Goal: Task Accomplishment & Management: Manage account settings

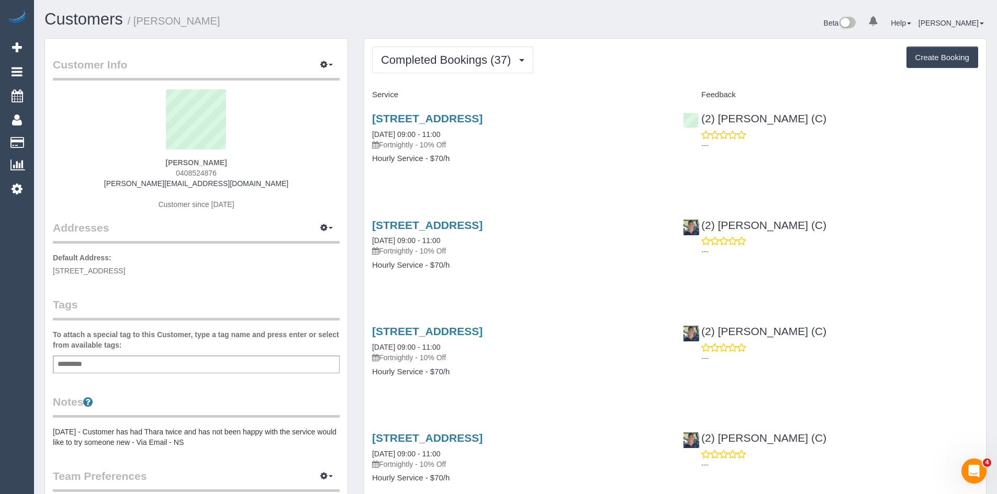
scroll to position [2822, 997]
click at [932, 337] on div "(2) Eray Mertturk (C) ---" at bounding box center [830, 342] width 311 height 51
click at [421, 117] on link "1/210 Albion Street, Brunswick, VIC 3056" at bounding box center [427, 118] width 110 height 12
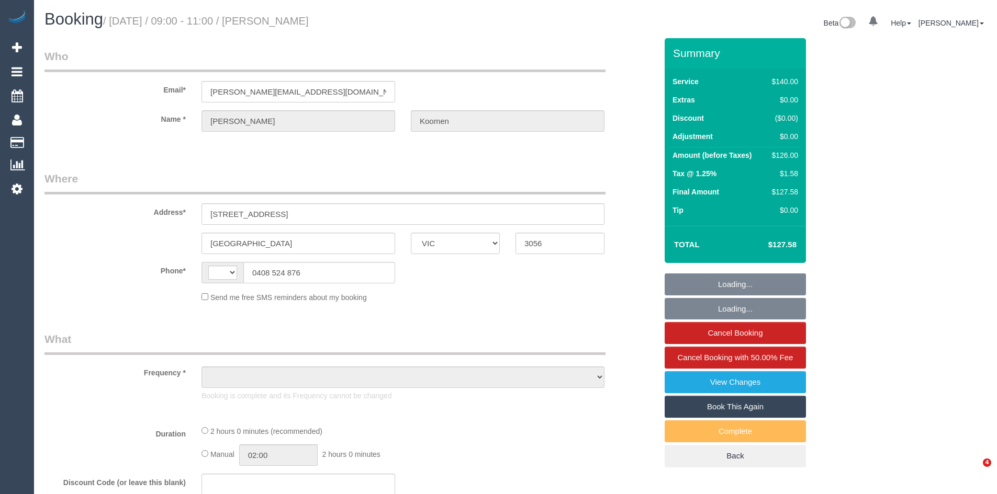
select select "VIC"
select select "object:329"
select select "string:stripe-pm_1OatWS2GScqysDRVv2bSzkxK"
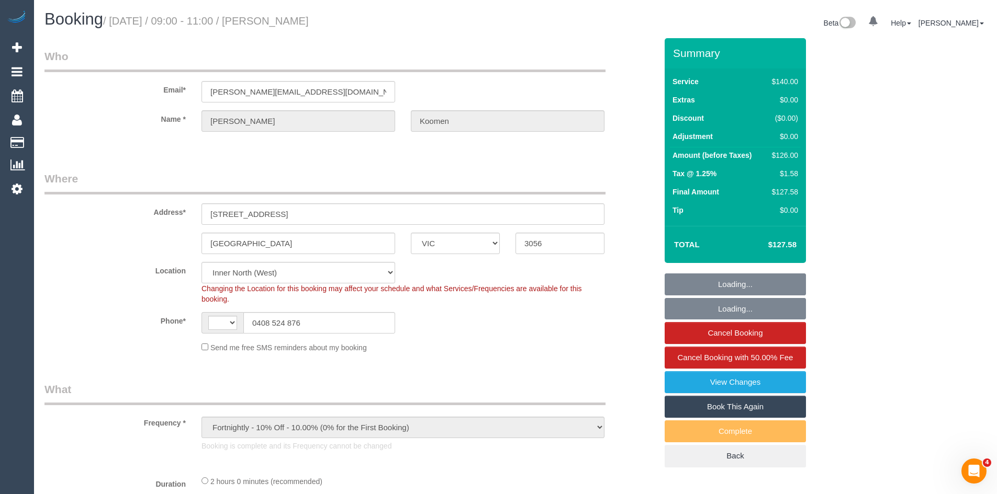
select select "object:893"
select select "string:AU"
select select "number:28"
select select "number:16"
select select "number:18"
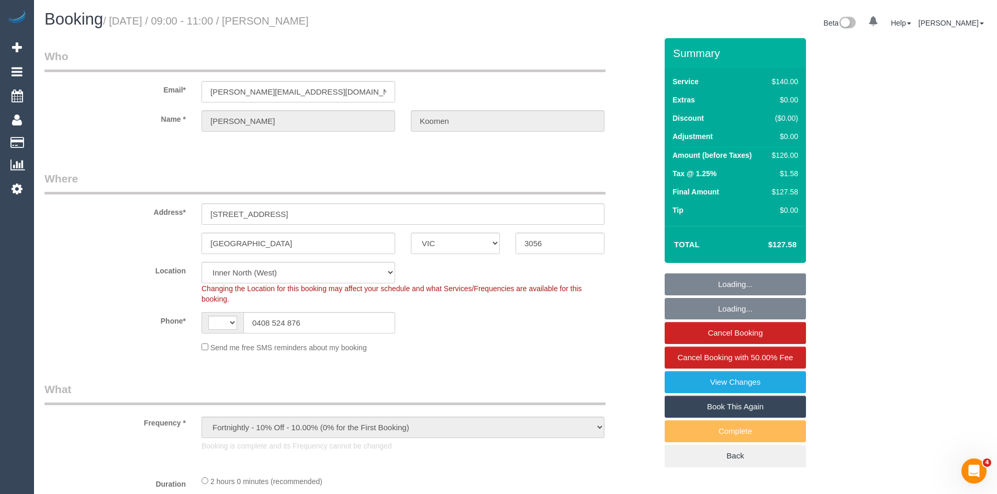
select select "number:24"
select select "number:35"
select select "number:13"
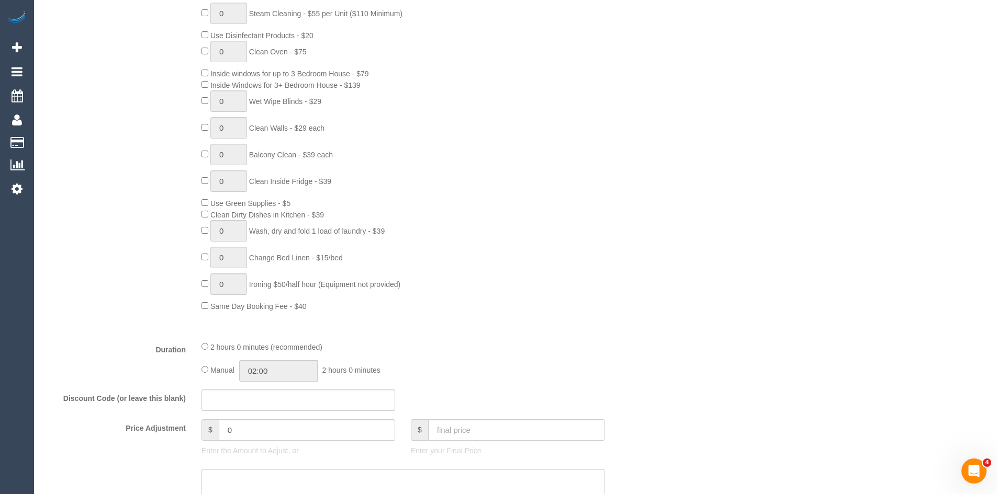
select select "spot1"
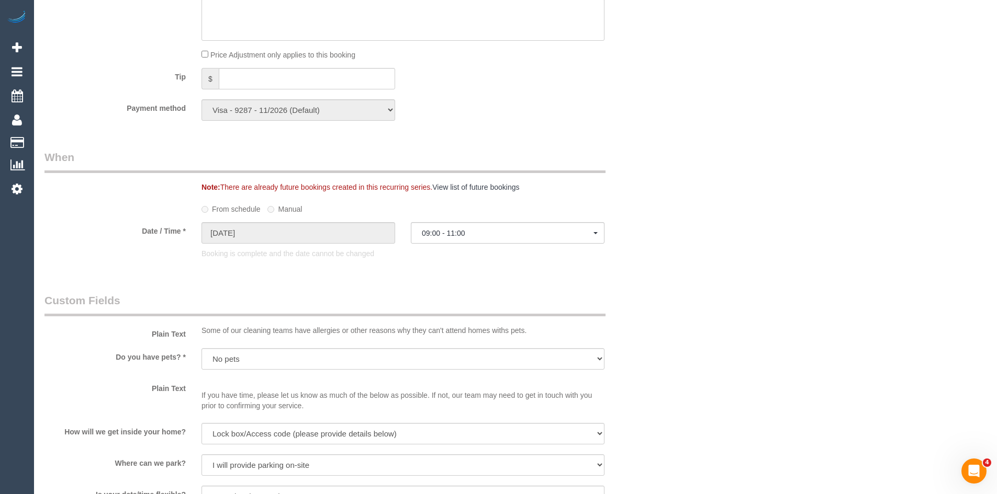
scroll to position [1256, 0]
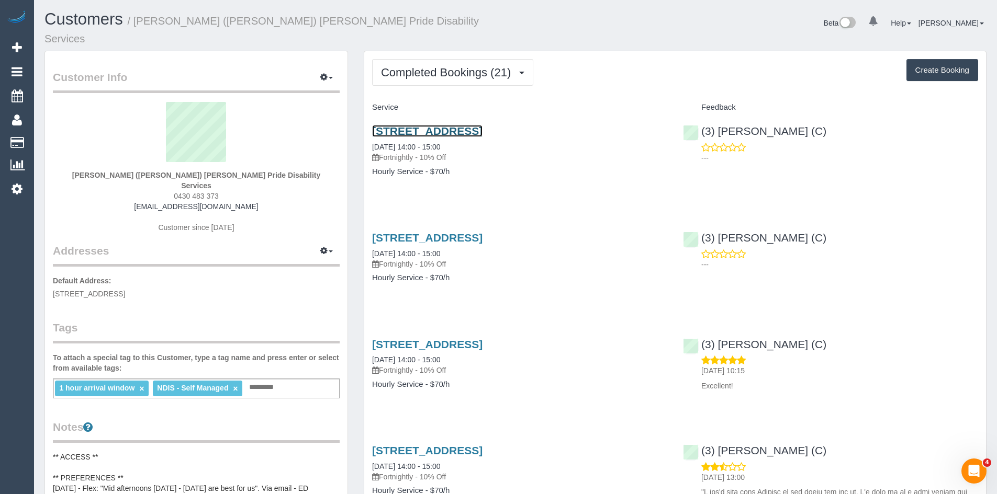
click at [427, 125] on link "1/ 24 Centennial Avenue, Brunswick West, VIC 3055" at bounding box center [427, 131] width 110 height 12
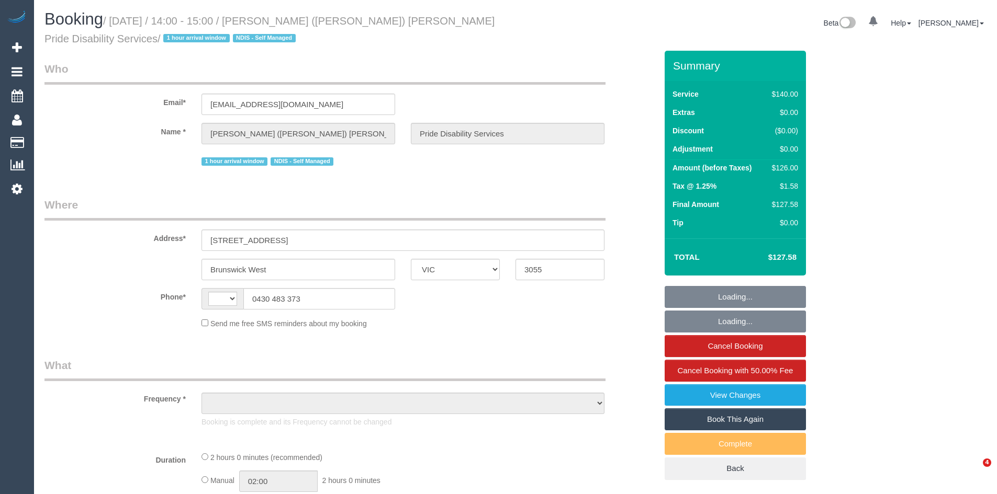
select select "VIC"
select select "string:stripe-pm_1QHHhz2GScqysDRVBAe2l5xQ"
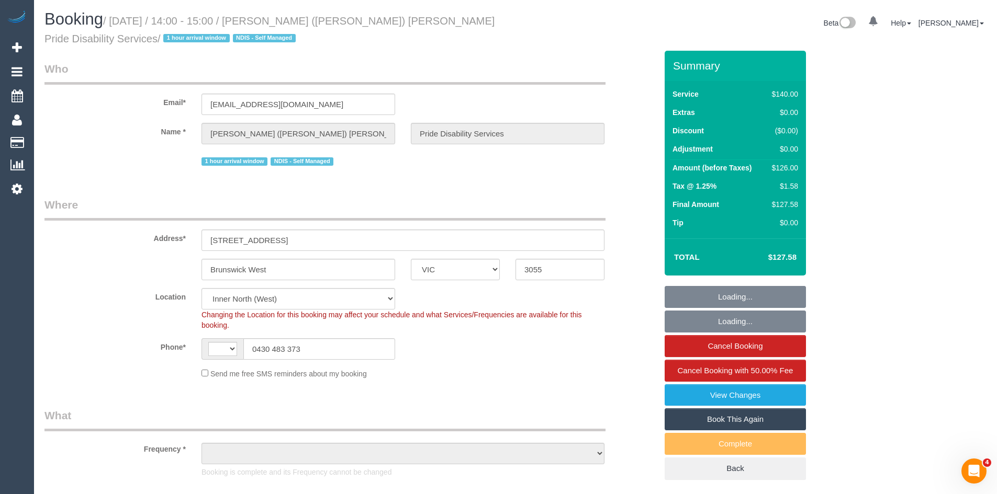
select select "string:AU"
select select "object:883"
select select "number:28"
select select "number:14"
select select "number:19"
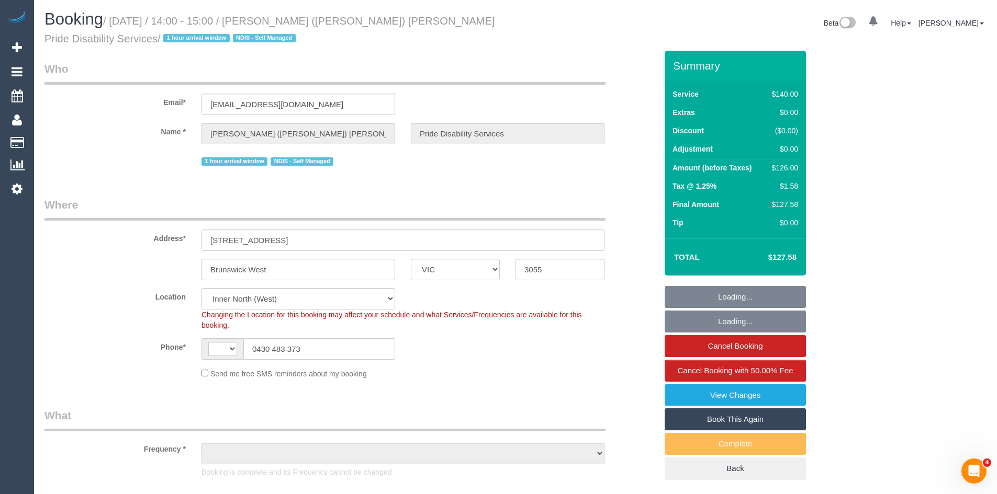
select select "number:36"
select select "number:34"
select select "object:1755"
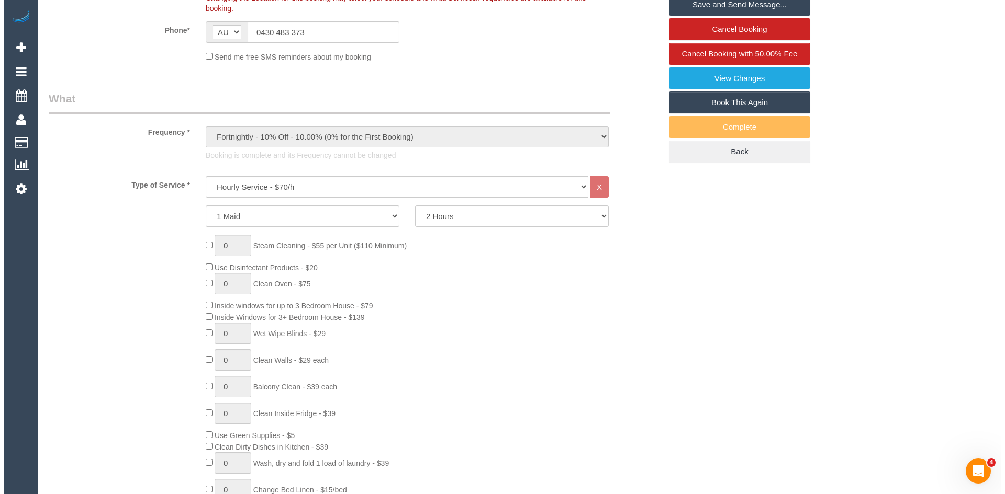
scroll to position [157, 0]
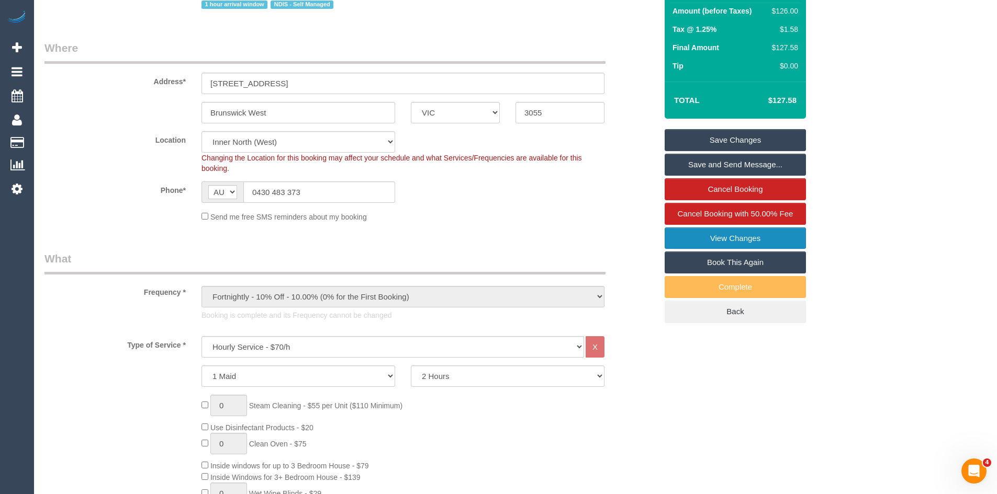
click at [696, 236] on link "View Changes" at bounding box center [734, 239] width 141 height 22
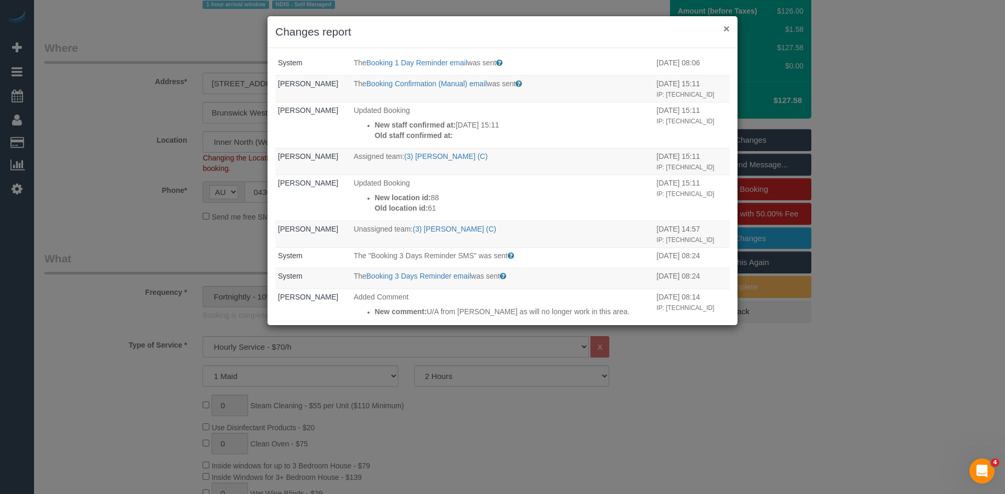
click at [729, 26] on button "×" at bounding box center [726, 28] width 6 height 11
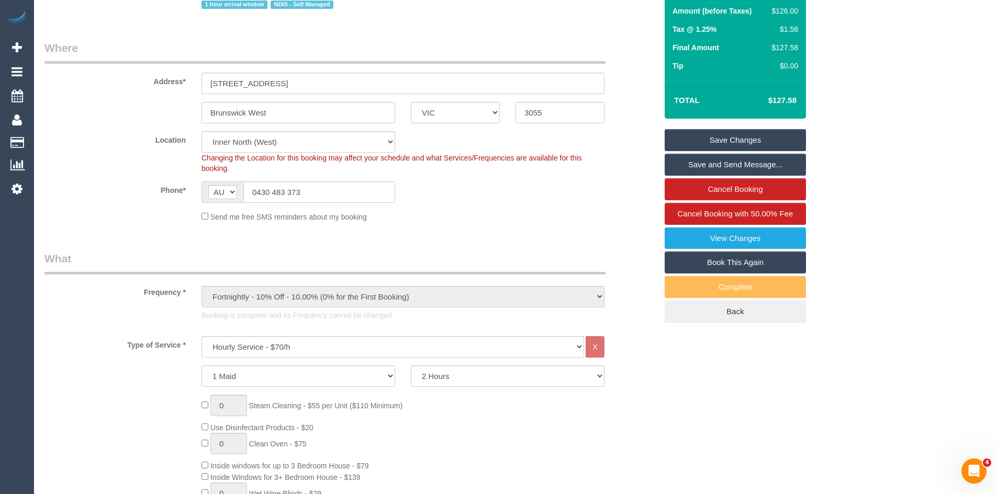
click at [8, 259] on div "0 Beta Your Notifications You have 0 alerts Add Booking Bookings Active Booking…" at bounding box center [17, 247] width 34 height 494
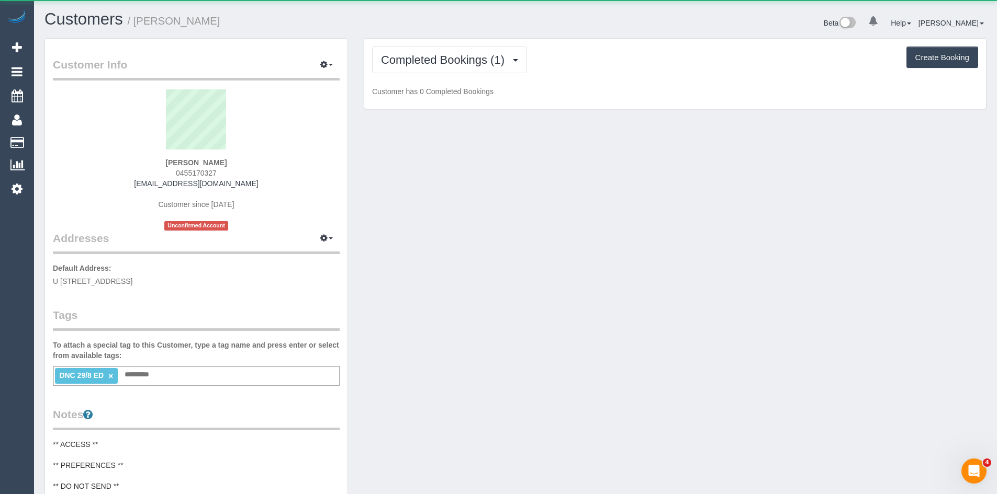
scroll to position [862, 997]
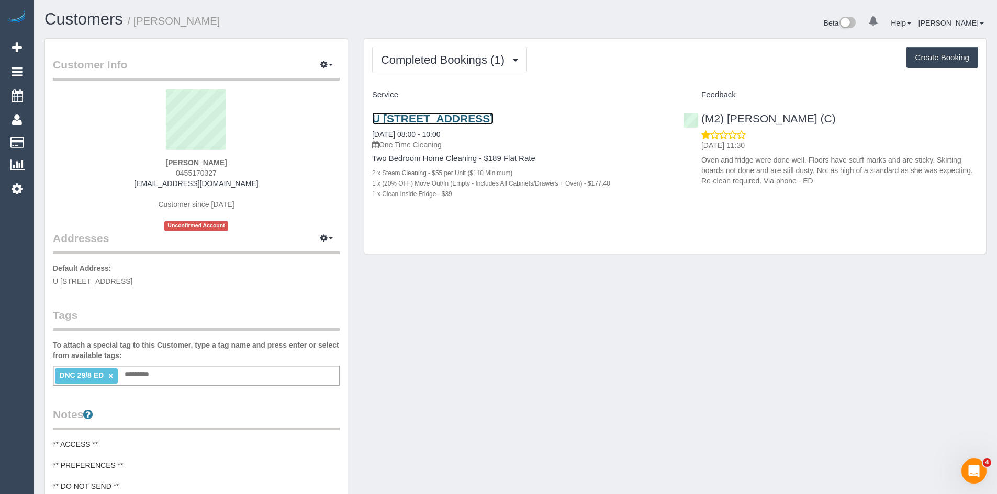
click at [404, 119] on link "U [STREET_ADDRESS]" at bounding box center [432, 118] width 121 height 12
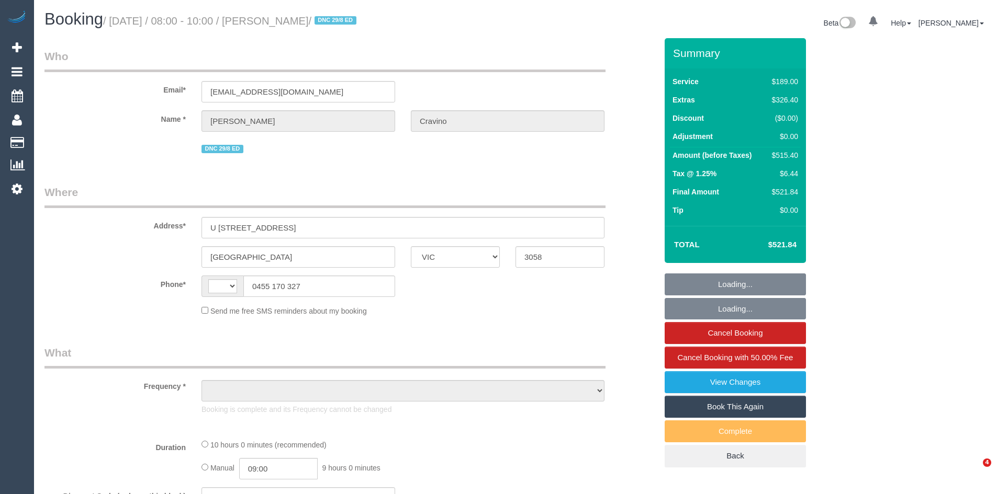
select select "VIC"
select select "object:299"
select select "string:stripe-pm_1RsJld2GScqysDRVNmZyXOpp"
select select "number:27"
select select "number:14"
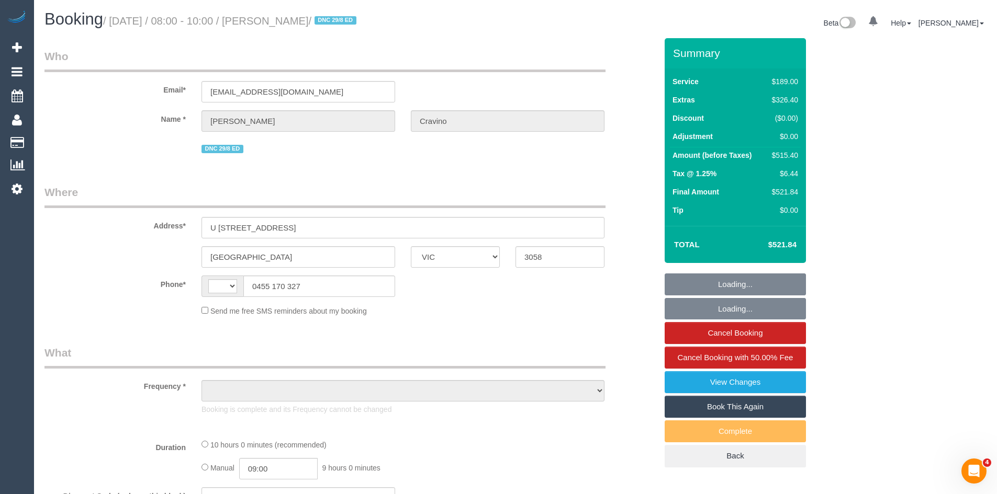
select select "number:21"
select select "number:24"
select select "number:13"
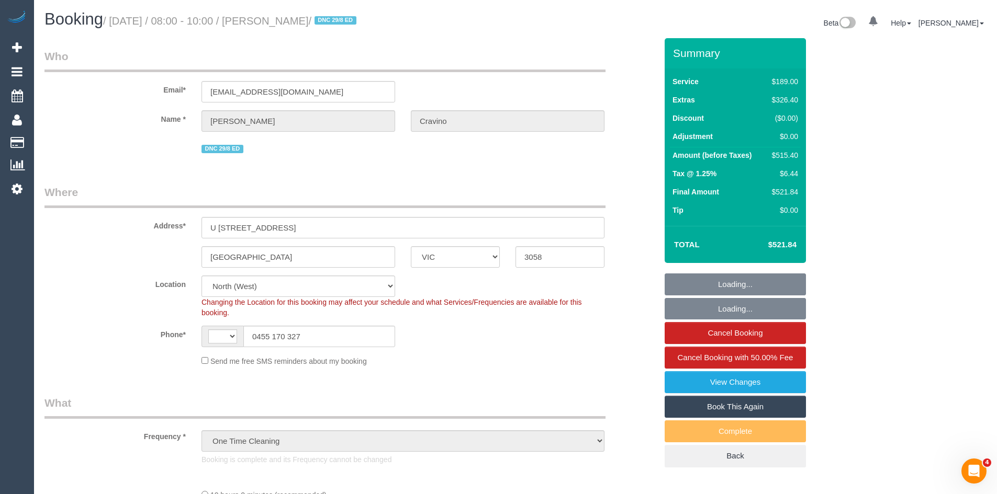
select select "string:AU"
select select "object:1574"
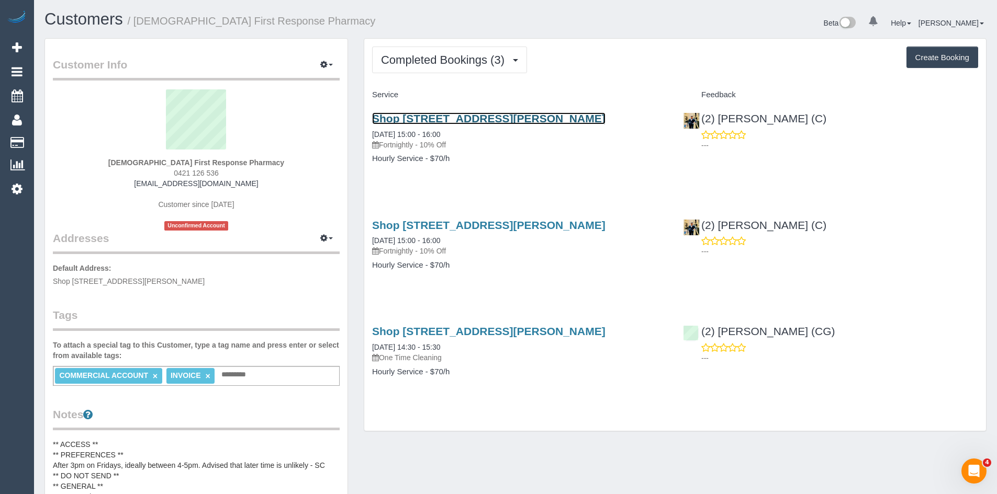
click at [413, 121] on link "Shop 2 176 Furlong Road (Sunshine Hospital), St Albans, VIC 3021" at bounding box center [488, 118] width 233 height 12
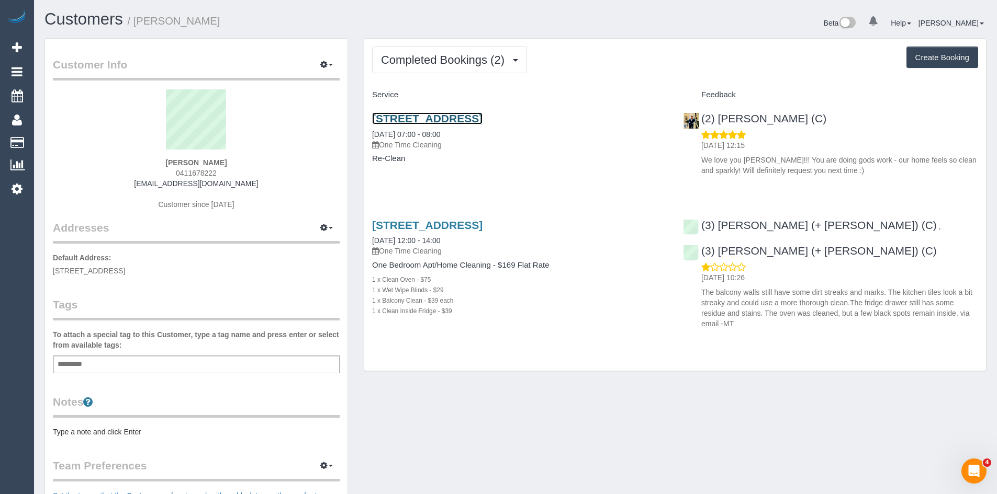
click at [409, 117] on link "412/72 Wests Road, 412, Maribyrnong, VIC 3032" at bounding box center [427, 118] width 110 height 12
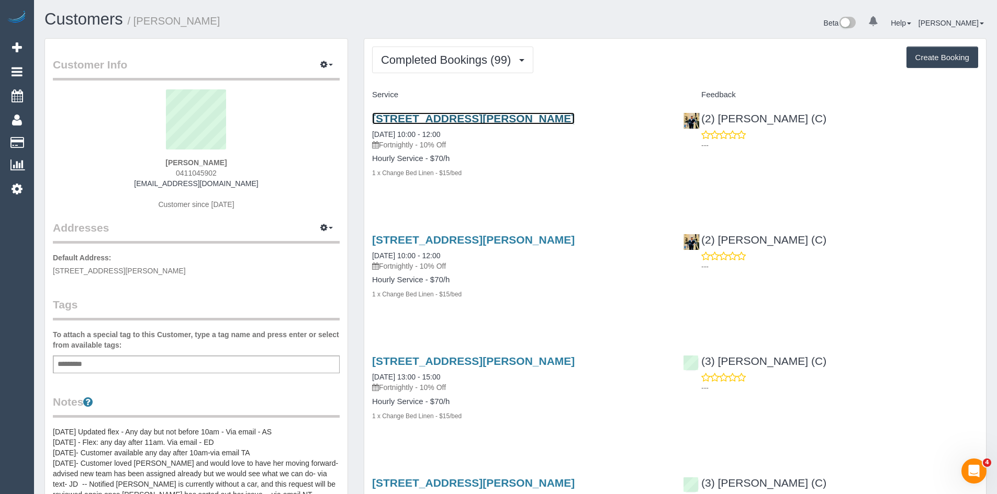
click at [416, 116] on link "23 Hardiman Street, Kensington, VIC 3031" at bounding box center [473, 118] width 202 height 12
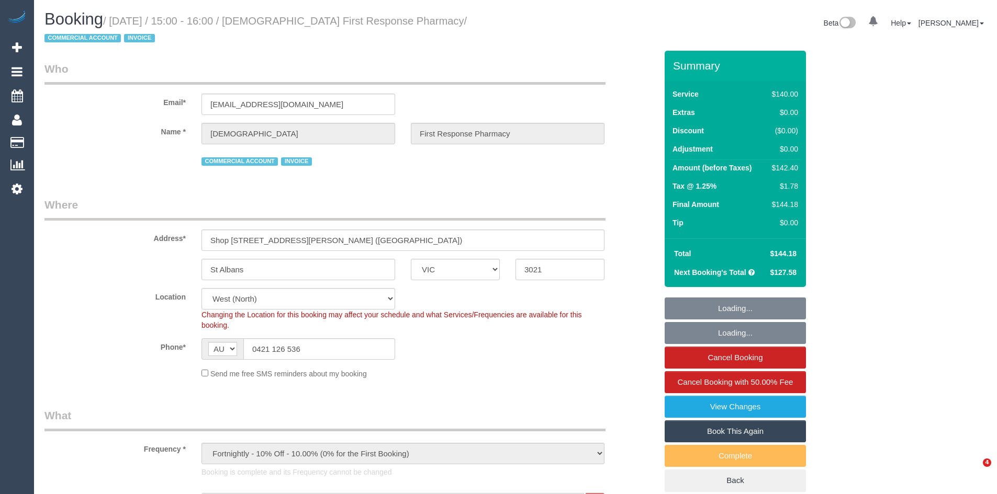
select select "VIC"
select select "number:28"
select select "number:14"
select select "number:19"
select select "number:25"
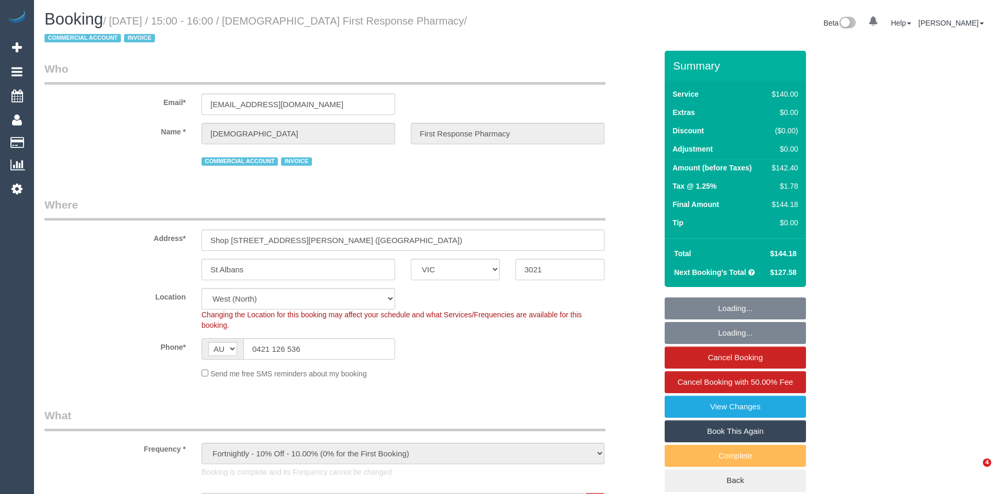
select select "number:35"
select select "number:26"
select select "object:854"
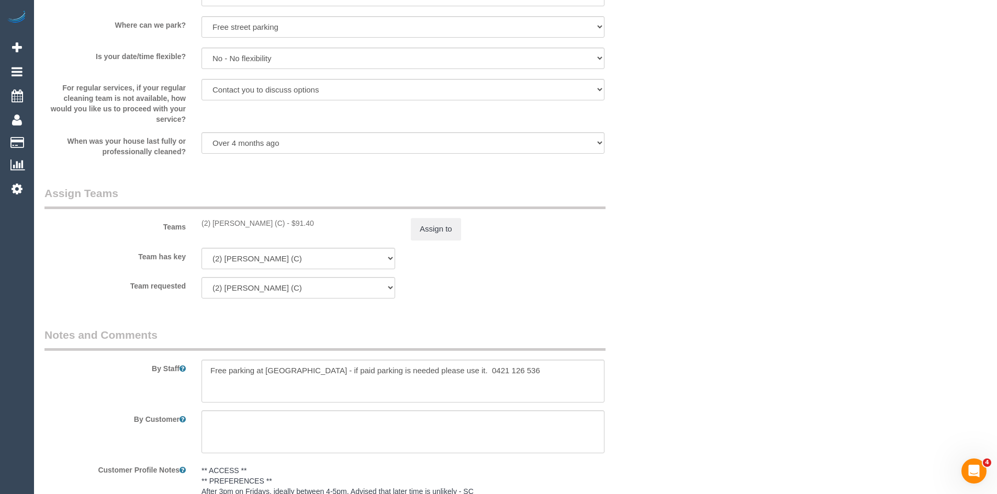
scroll to position [1517, 0]
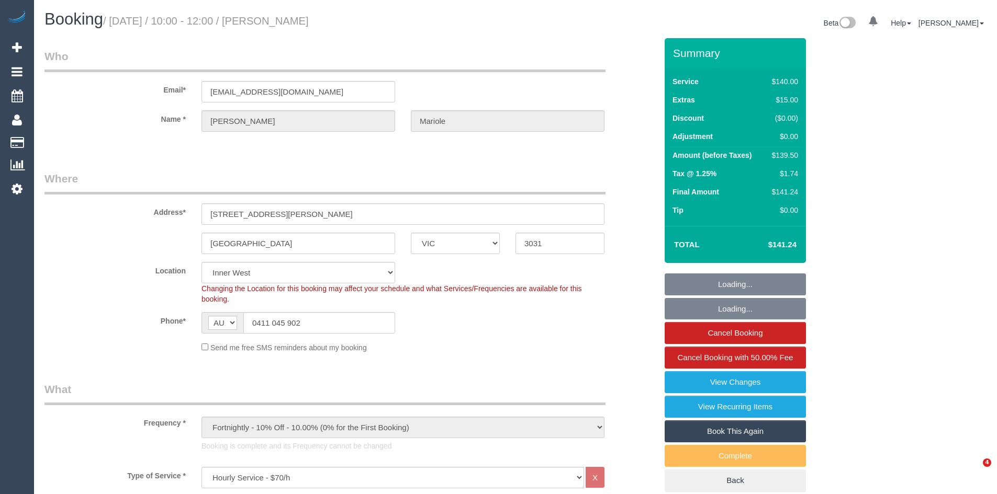
select select "VIC"
select select "number:28"
select select "number:16"
select select "number:19"
select select "number:22"
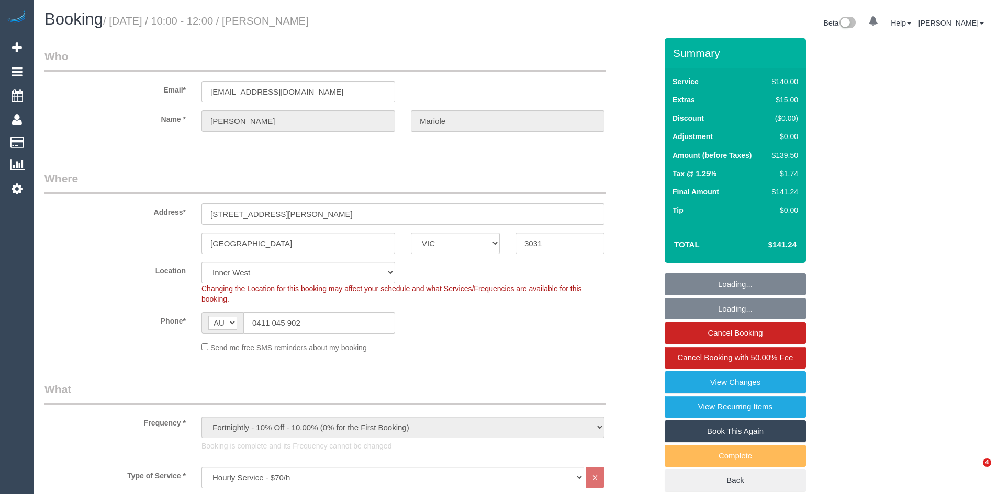
select select "number:11"
select select "object:856"
select select "spot1"
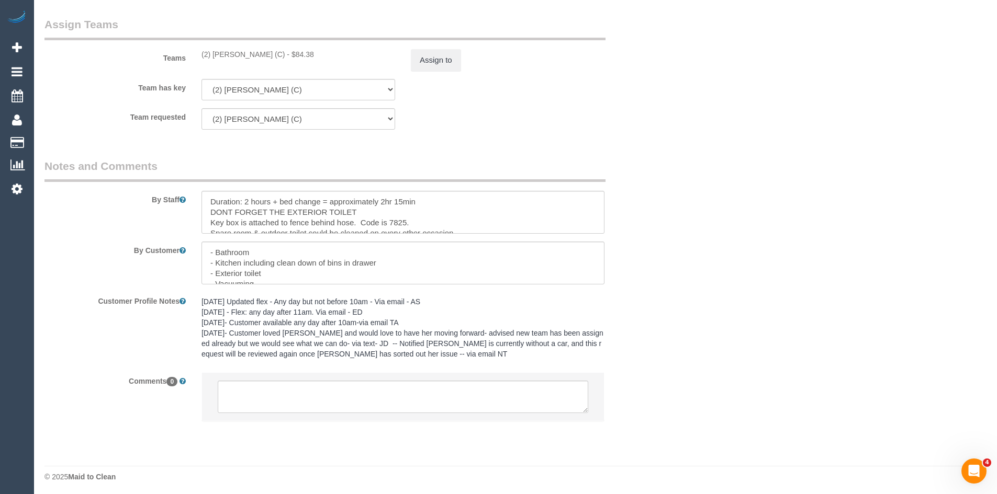
scroll to position [1605, 0]
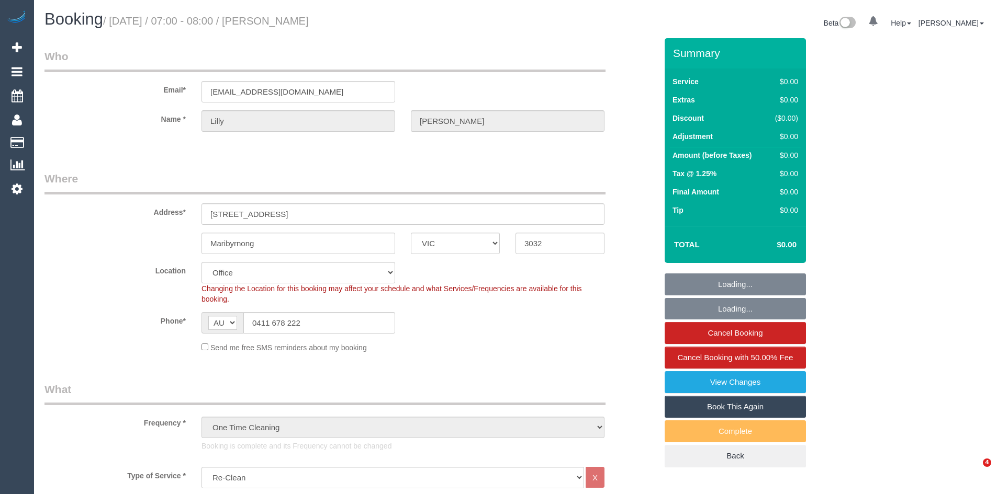
select select "VIC"
select select "object:622"
select select "number:28"
select select "number:14"
select select "number:19"
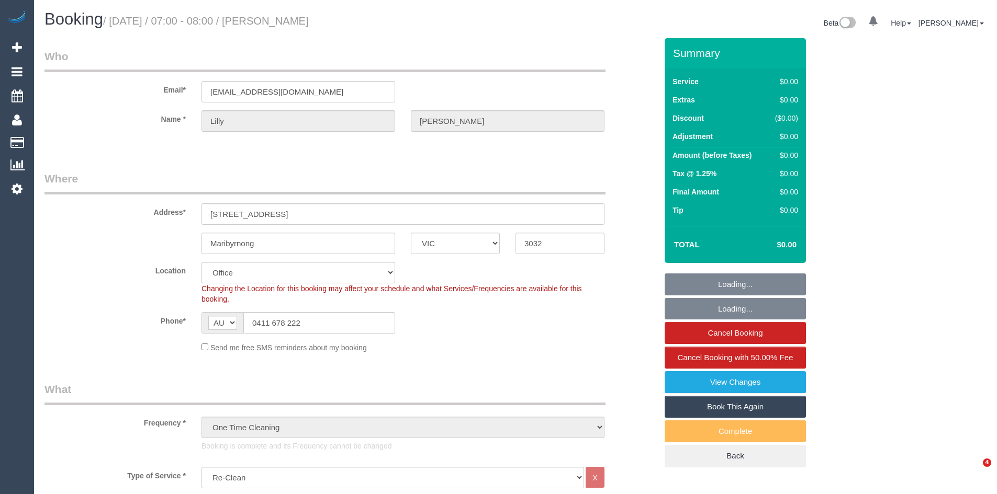
select select "number:24"
select select "number:35"
select select "number:13"
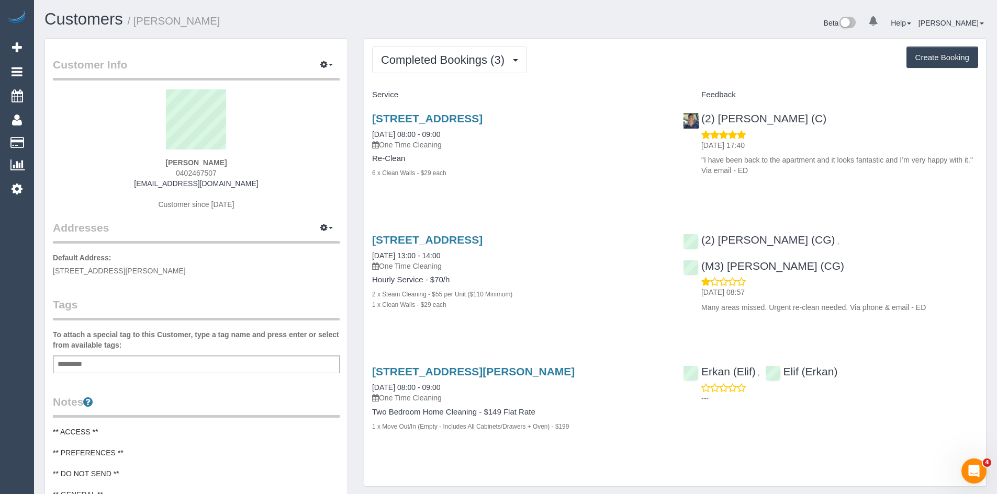
scroll to position [860, 997]
click at [433, 116] on link "57 Dover St, Flemington, Unit 17, Flemington, VIC 3031" at bounding box center [427, 118] width 110 height 12
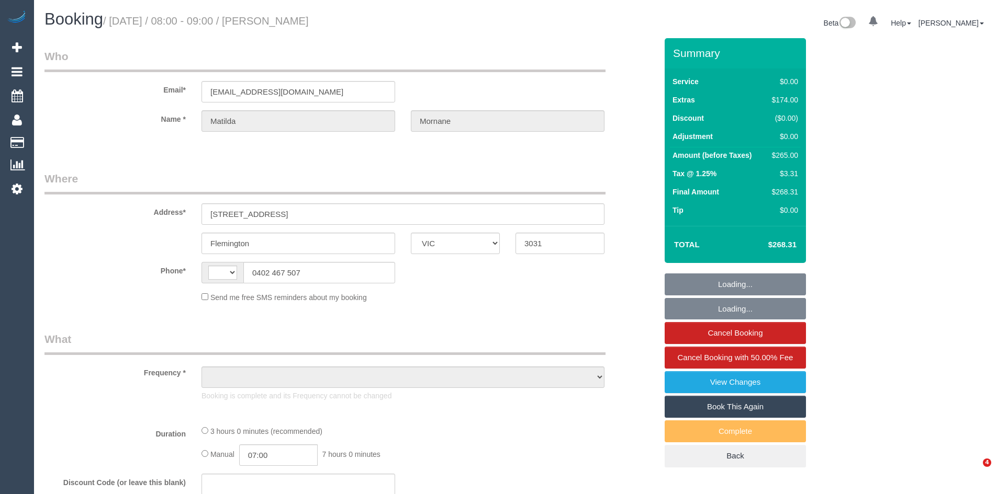
select select "VIC"
select select "string:AU"
select select "object:537"
select select "string:stripe-pm_1RsFsd2GScqysDRVgSeO7wtR"
select select "number:29"
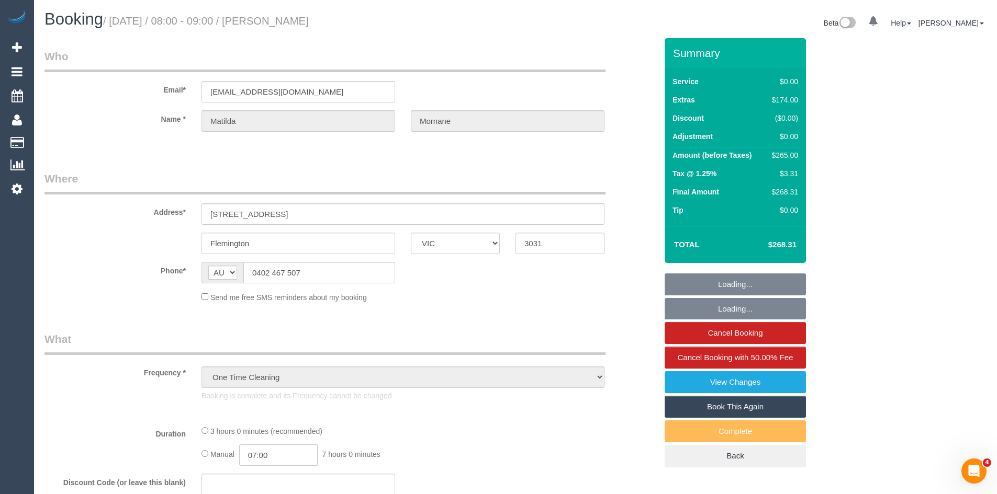
select select "number:14"
select select "number:18"
select select "number:24"
select select "number:13"
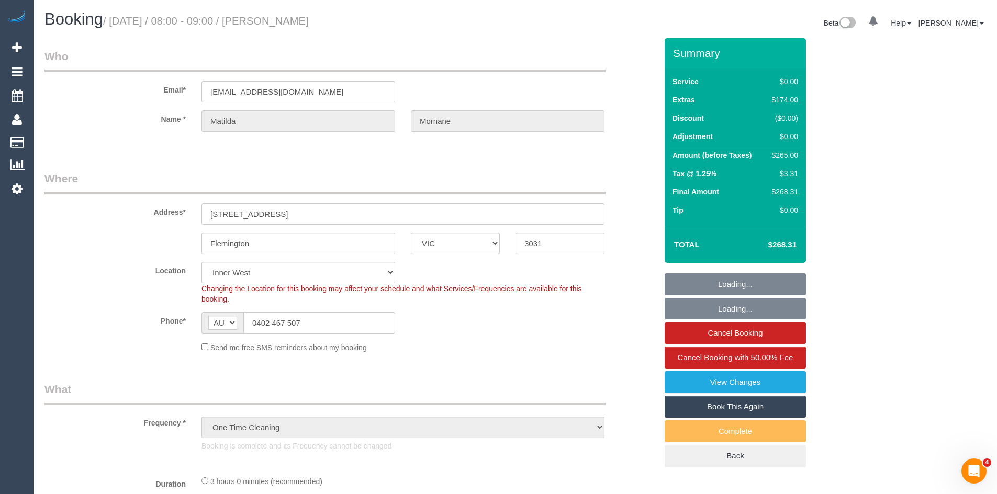
select select "object:690"
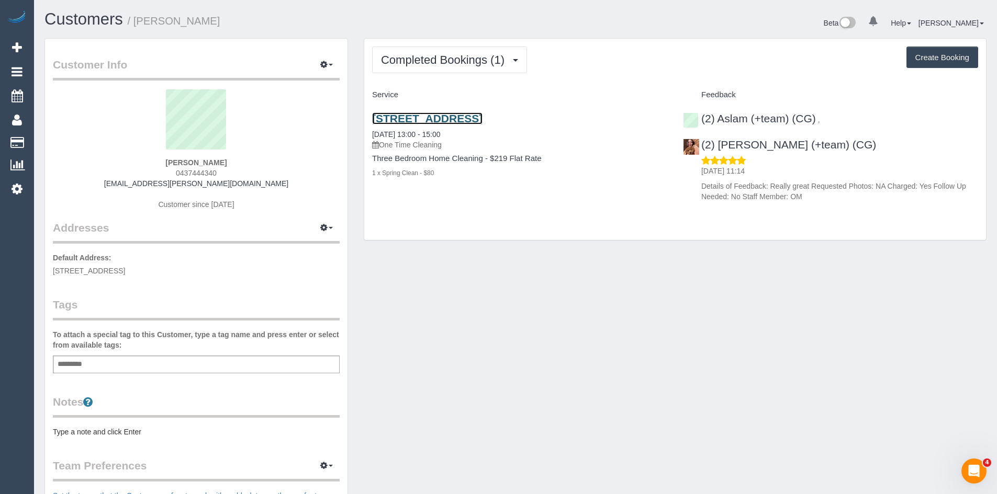
click at [432, 119] on link "186 Lower Heidelberg Road, East Ivanhoe, VIC 3079" at bounding box center [427, 118] width 110 height 12
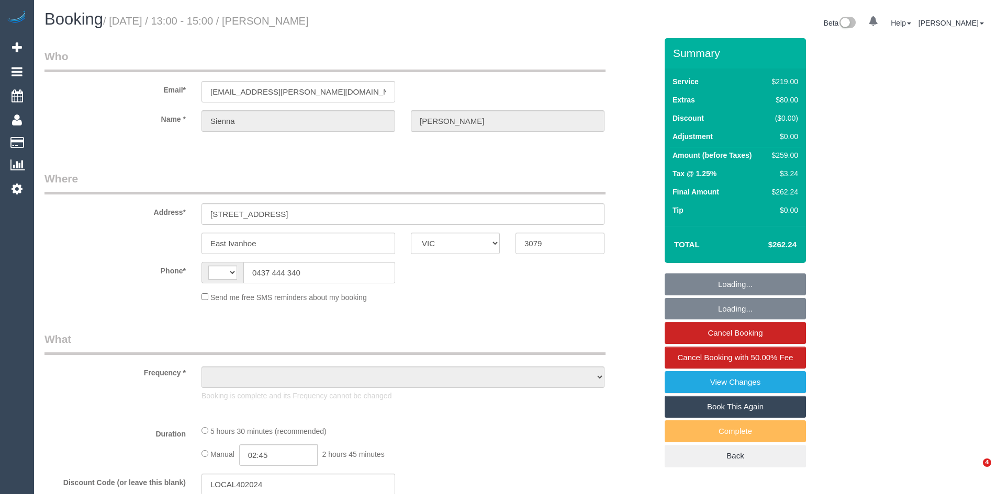
select select "VIC"
select select "string:stripe-pm_1RwvrH2GScqysDRVhzozX3yK"
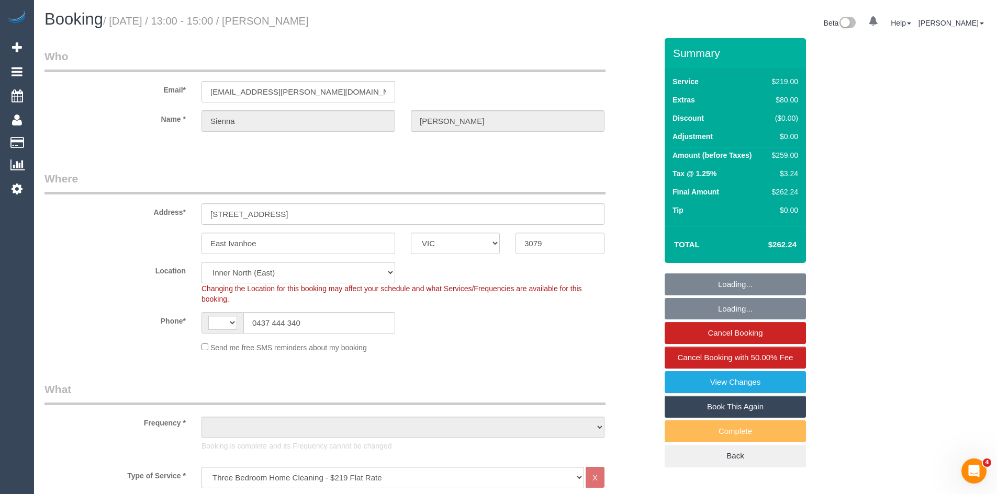
select select "string:AU"
select select "object:863"
select select "number:27"
select select "number:14"
select select "number:19"
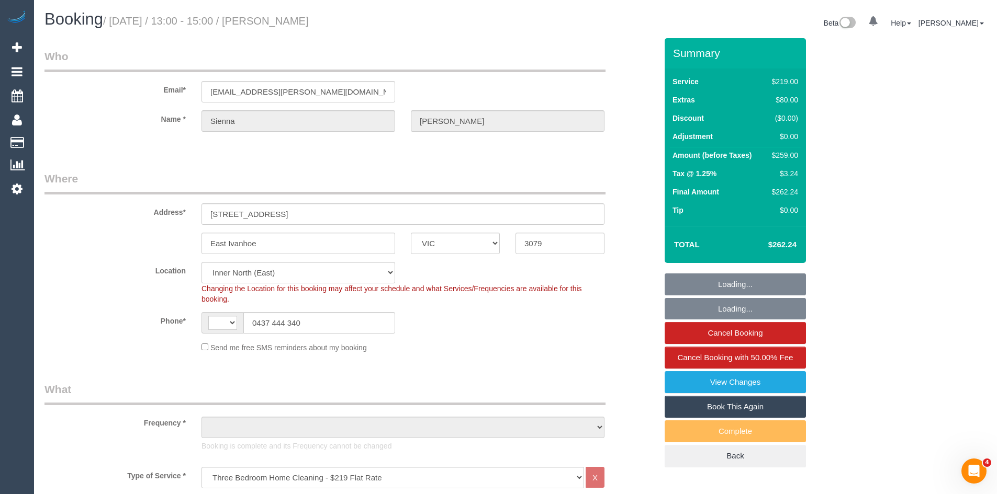
select select "number:24"
select select "number:33"
select select "number:13"
select select "object:1678"
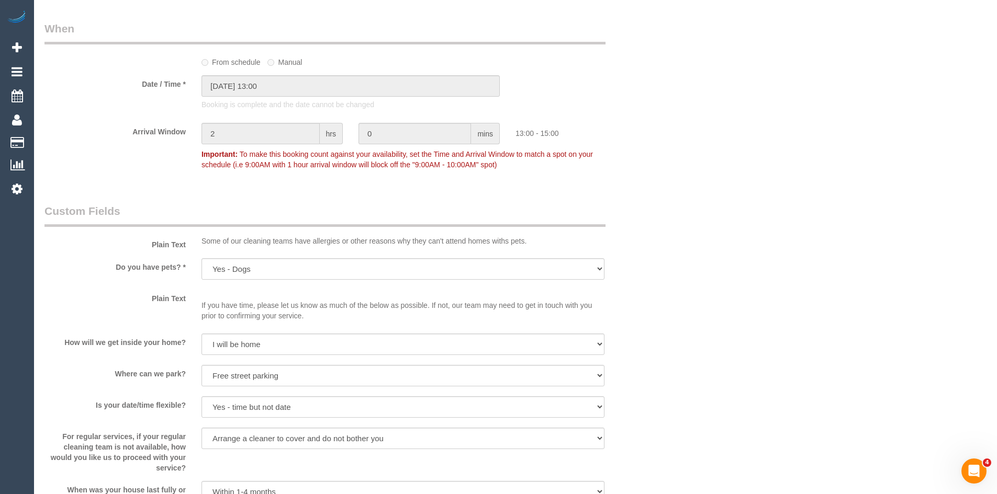
scroll to position [1360, 0]
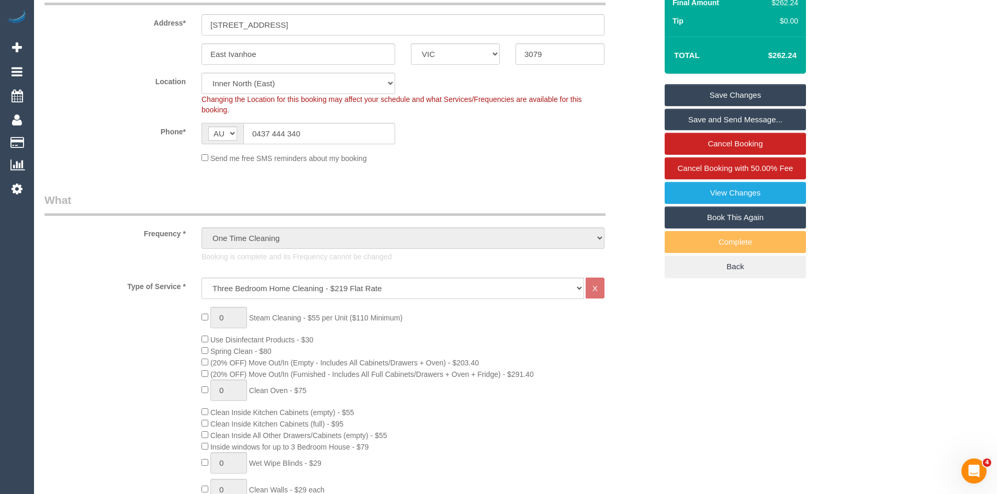
scroll to position [0, 0]
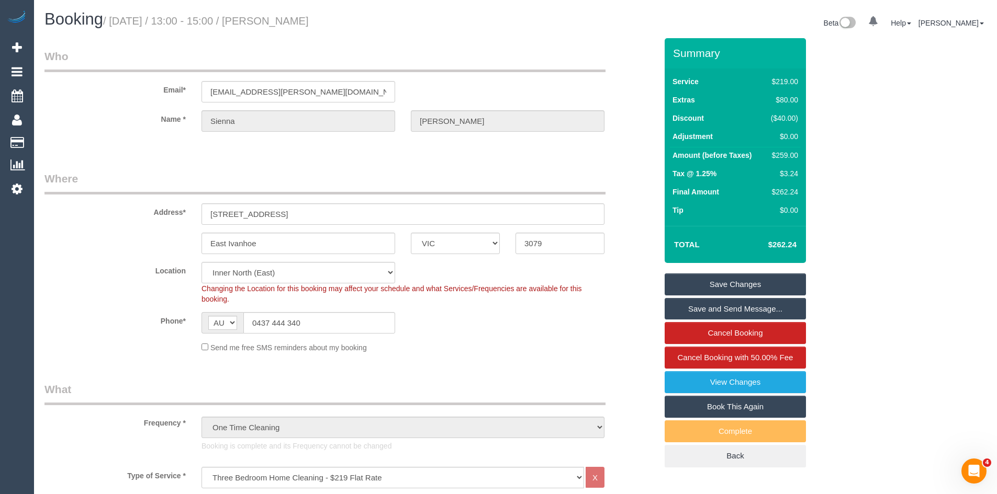
click at [528, 336] on sui-booking-location "Location [GEOGRAPHIC_DATA] (North) East (South) [GEOGRAPHIC_DATA] (East) [GEOGR…" at bounding box center [350, 307] width 612 height 91
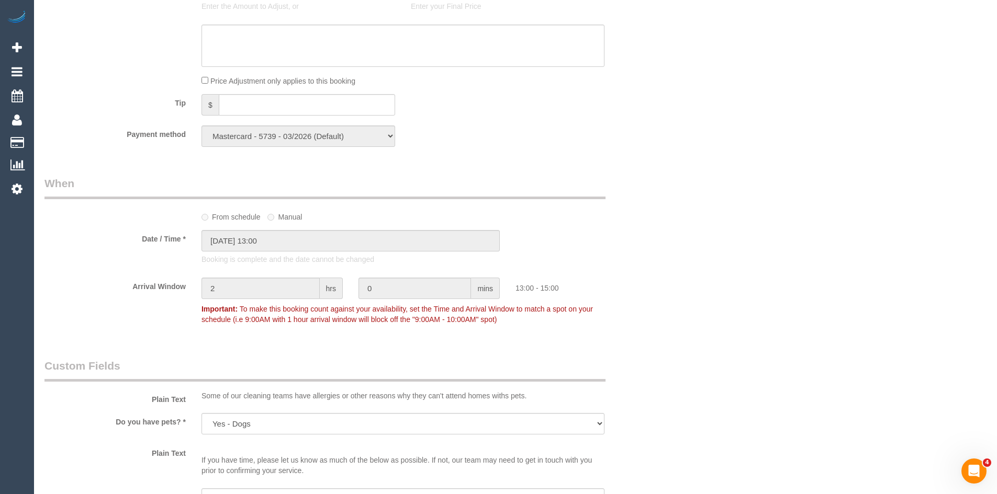
scroll to position [994, 0]
